Goal: Task Accomplishment & Management: Use online tool/utility

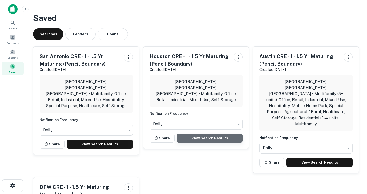
click at [199, 134] on link "View Search Results" at bounding box center [210, 138] width 66 height 9
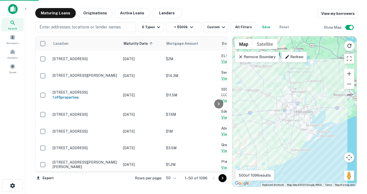
click at [175, 176] on body "Search Borrowers Contacts Saved Maturing Loans Originations Active Loans Lender…" at bounding box center [183, 97] width 367 height 194
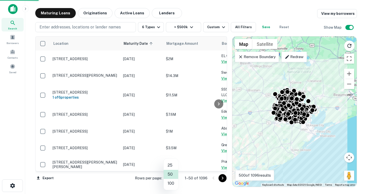
click at [172, 184] on li "100" at bounding box center [171, 183] width 15 height 9
click at [222, 178] on icon "Go to next page" at bounding box center [223, 178] width 6 height 6
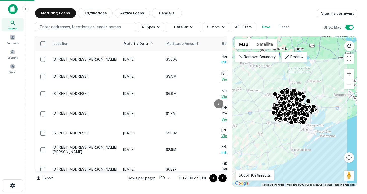
click at [222, 178] on icon "Go to next page" at bounding box center [223, 178] width 6 height 6
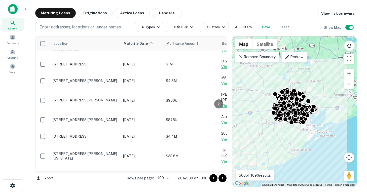
scroll to position [1621, 0]
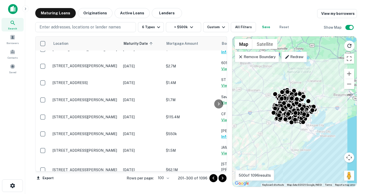
click at [224, 177] on icon "Go to next page" at bounding box center [223, 178] width 6 height 6
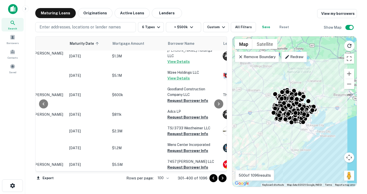
scroll to position [96, 54]
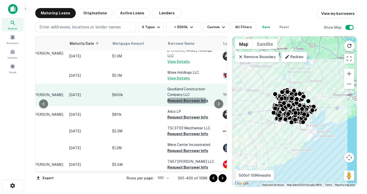
click at [186, 98] on button "Request Borrower Info" at bounding box center [188, 101] width 41 height 6
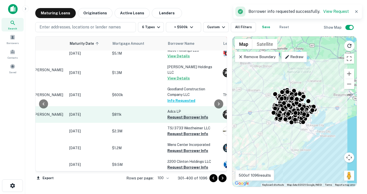
click at [186, 114] on button "Request Borrower Info" at bounding box center [188, 117] width 41 height 6
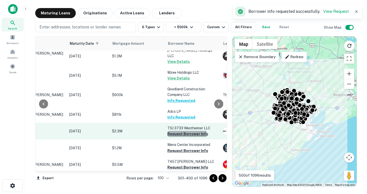
click at [187, 131] on button "Request Borrower Info" at bounding box center [188, 134] width 41 height 6
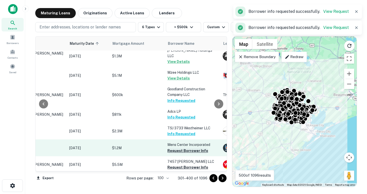
click at [187, 148] on button "Request Borrower Info" at bounding box center [188, 151] width 41 height 6
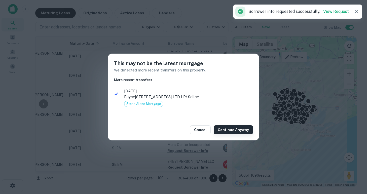
click at [227, 131] on button "Continue Anyway" at bounding box center [233, 129] width 39 height 9
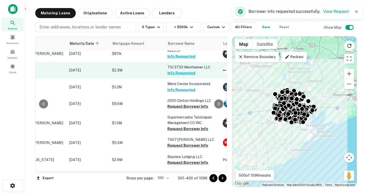
scroll to position [157, 54]
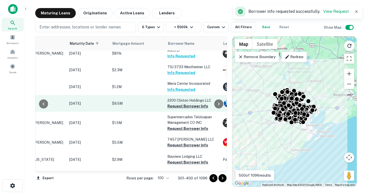
click at [184, 103] on button "Request Borrower Info" at bounding box center [188, 106] width 41 height 6
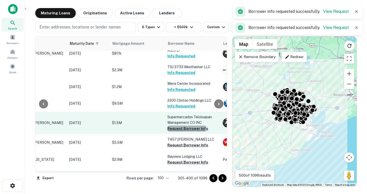
click at [184, 126] on button "Request Borrower Info" at bounding box center [188, 129] width 41 height 6
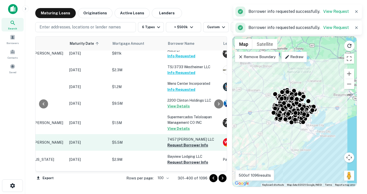
click at [182, 142] on button "Request Borrower Info" at bounding box center [188, 145] width 41 height 6
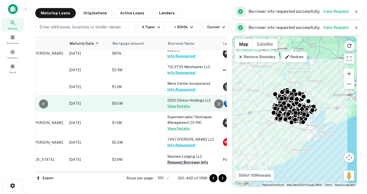
scroll to position [206, 54]
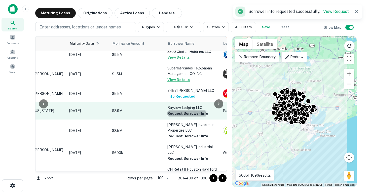
click at [176, 111] on button "Request Borrower Info" at bounding box center [188, 114] width 41 height 6
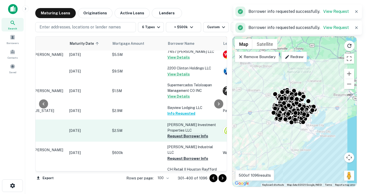
click at [181, 133] on button "Request Borrower Info" at bounding box center [188, 136] width 41 height 6
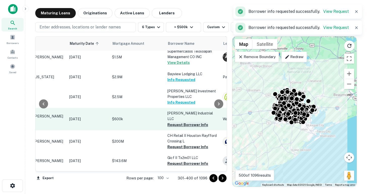
scroll to position [241, 54]
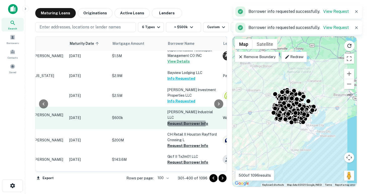
click at [182, 121] on button "Request Borrower Info" at bounding box center [188, 124] width 41 height 6
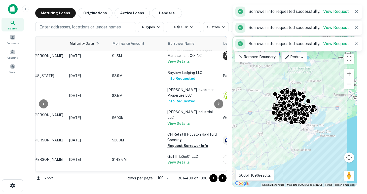
click at [185, 118] on td "[PERSON_NAME] Industrial LLC View Details" at bounding box center [192, 118] width 55 height 22
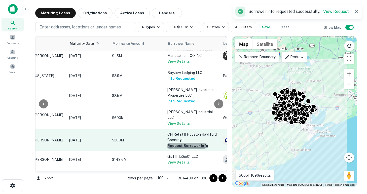
click at [186, 143] on button "Request Borrower Info" at bounding box center [188, 146] width 41 height 6
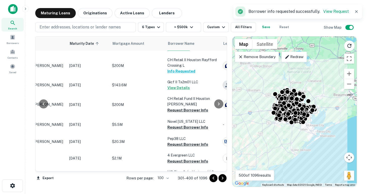
scroll to position [318, 54]
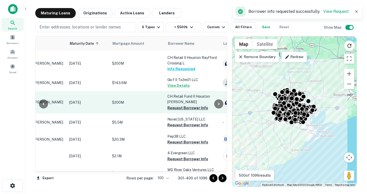
click at [176, 105] on button "Request Borrower Info" at bounding box center [188, 108] width 41 height 6
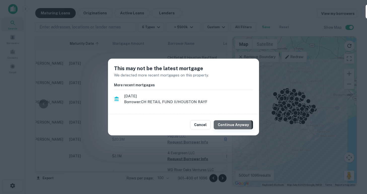
click at [222, 126] on button "Continue Anyway" at bounding box center [233, 124] width 39 height 9
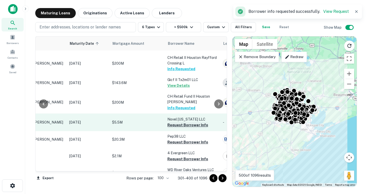
click at [184, 122] on button "Request Borrower Info" at bounding box center [188, 125] width 41 height 6
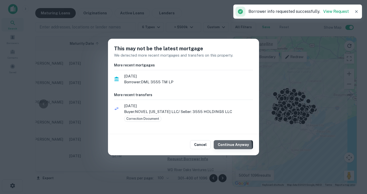
click at [221, 147] on button "Continue Anyway" at bounding box center [233, 144] width 39 height 9
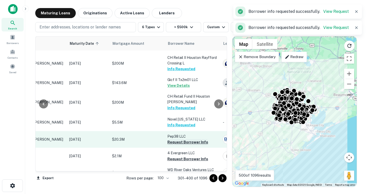
click at [177, 139] on button "Request Borrower Info" at bounding box center [188, 142] width 41 height 6
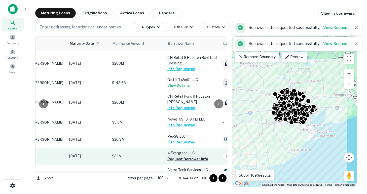
click at [181, 156] on button "Request Borrower Info" at bounding box center [188, 159] width 41 height 6
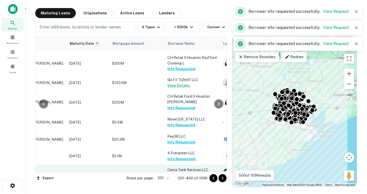
scroll to position [375, 54]
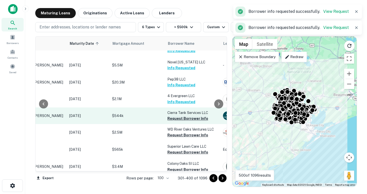
click at [176, 116] on button "Request Borrower Info" at bounding box center [188, 119] width 41 height 6
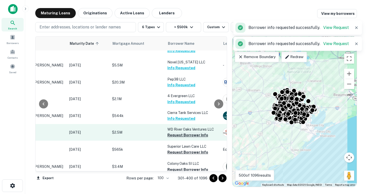
click at [180, 132] on button "Request Borrower Info" at bounding box center [188, 135] width 41 height 6
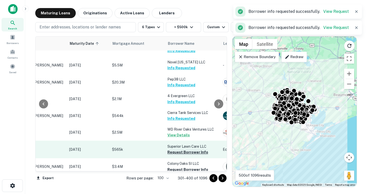
click at [177, 149] on button "Request Borrower Info" at bounding box center [188, 152] width 41 height 6
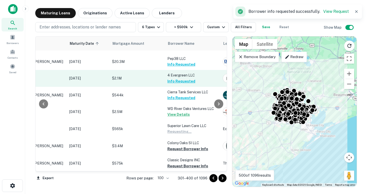
scroll to position [425, 54]
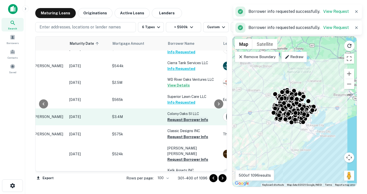
click at [184, 117] on button "Request Borrower Info" at bounding box center [188, 120] width 41 height 6
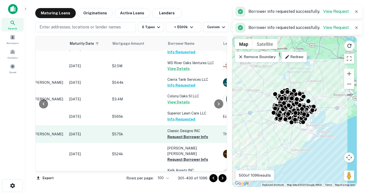
scroll to position [473, 54]
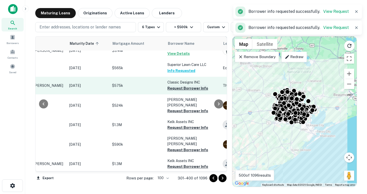
click at [178, 85] on button "Request Borrower Info" at bounding box center [188, 88] width 41 height 6
